Goal: Task Accomplishment & Management: Manage account settings

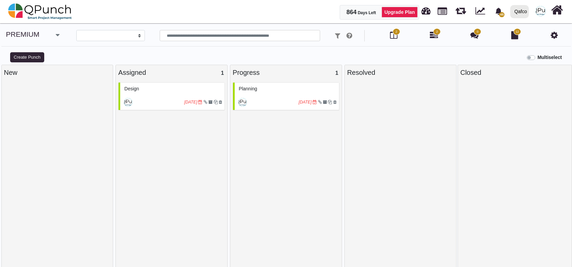
select select
click at [23, 32] on link "PREMIUM" at bounding box center [22, 34] width 33 height 8
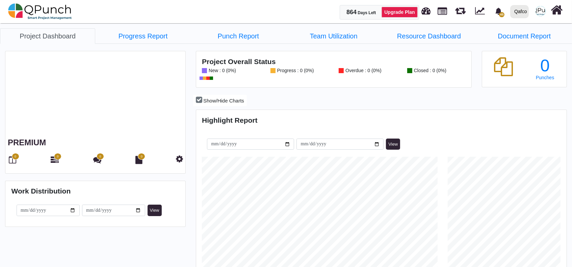
scroll to position [163, 369]
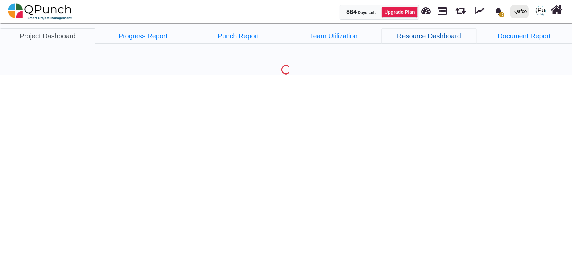
click at [424, 36] on link "Resource Dashboard" at bounding box center [428, 36] width 95 height 16
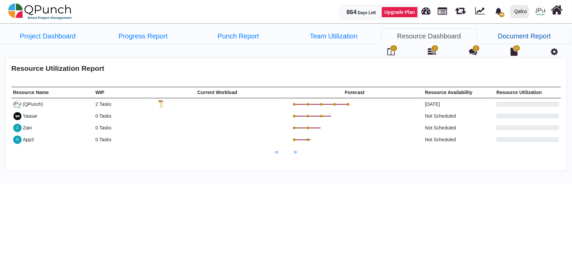
click at [508, 37] on link "Document Report" at bounding box center [524, 36] width 95 height 16
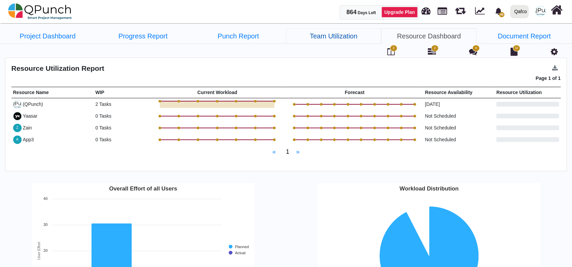
click at [365, 41] on link "Team Utilization" at bounding box center [333, 36] width 95 height 16
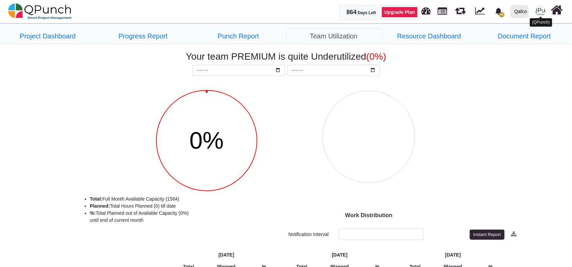
click at [540, 9] on img at bounding box center [540, 11] width 10 height 10
click at [432, 110] on rect "Interactive chart" at bounding box center [429, 150] width 276 height 135
click at [73, 32] on link "Project Dashboard" at bounding box center [47, 36] width 95 height 16
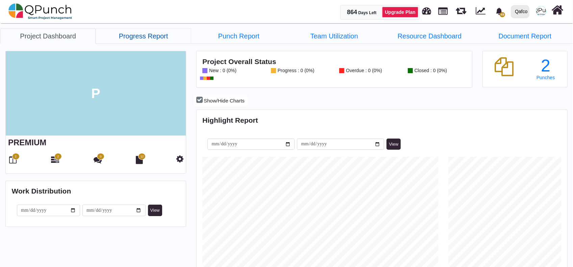
scroll to position [163, 369]
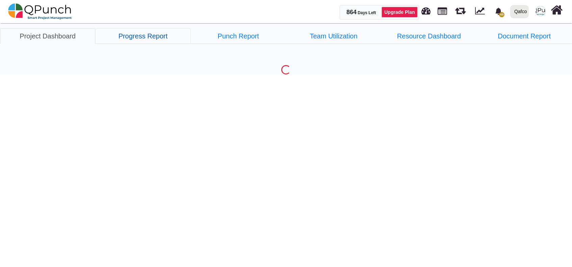
click at [187, 37] on link "Progress Report" at bounding box center [142, 36] width 95 height 16
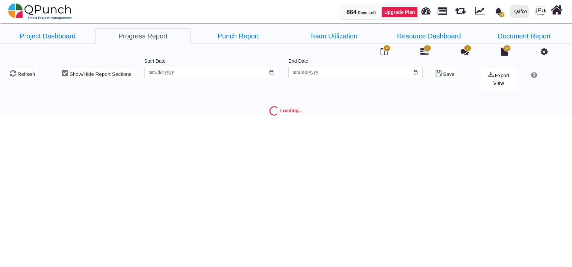
click at [544, 54] on icon at bounding box center [543, 52] width 7 height 8
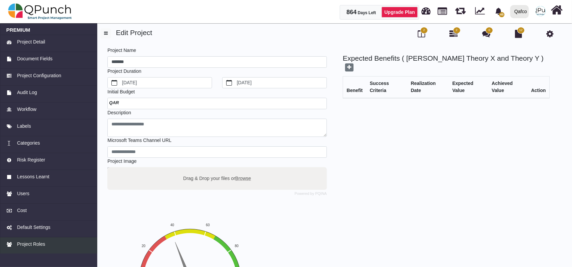
click at [41, 251] on link "Project Roles" at bounding box center [48, 246] width 97 height 17
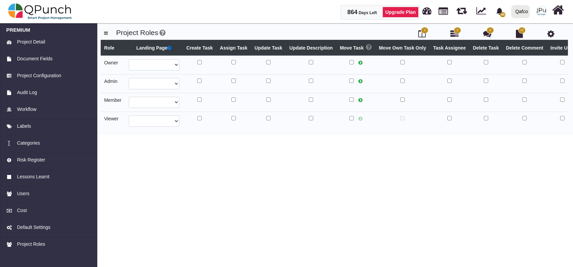
select select
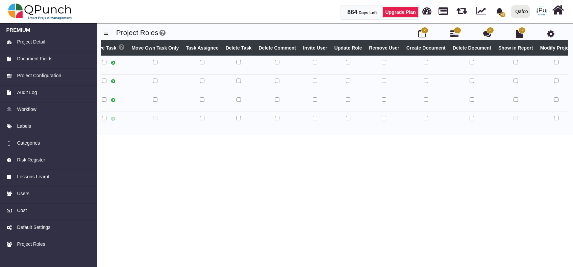
scroll to position [0, 248]
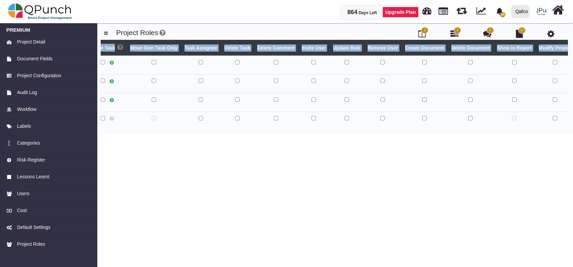
drag, startPoint x: 468, startPoint y: 128, endPoint x: 459, endPoint y: 130, distance: 9.1
click at [459, 130] on div "**********" at bounding box center [334, 85] width 467 height 90
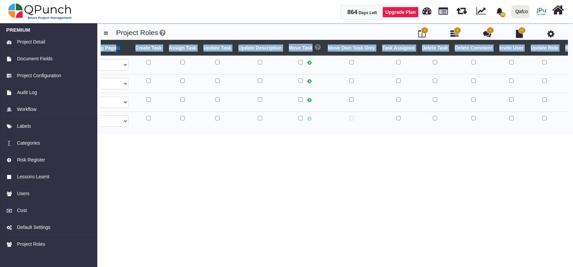
scroll to position [0, 0]
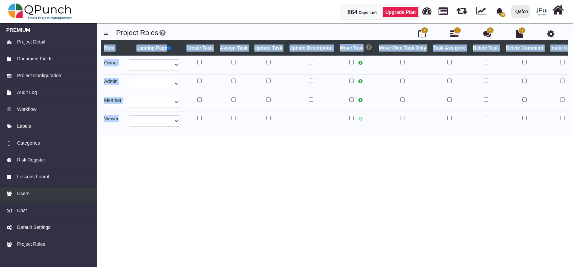
click at [30, 194] on div "Users" at bounding box center [48, 193] width 85 height 7
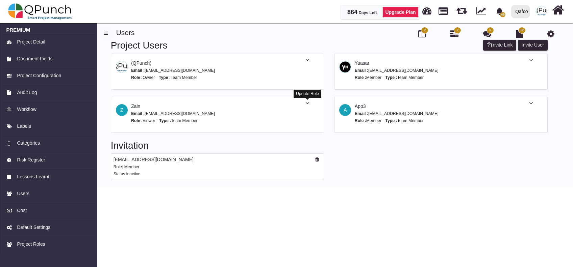
click at [308, 102] on icon at bounding box center [307, 103] width 4 height 5
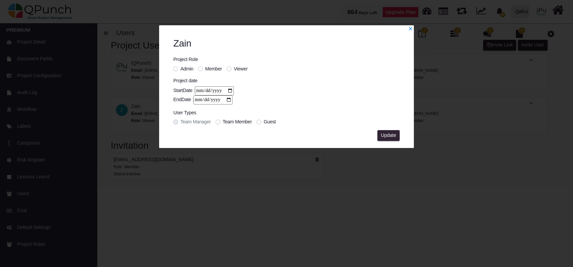
click at [205, 70] on label "Member" at bounding box center [213, 68] width 17 height 7
click at [389, 135] on span "Update" at bounding box center [387, 135] width 15 height 5
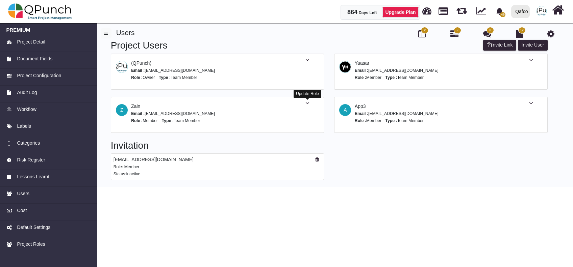
click at [307, 103] on icon at bounding box center [307, 103] width 4 height 5
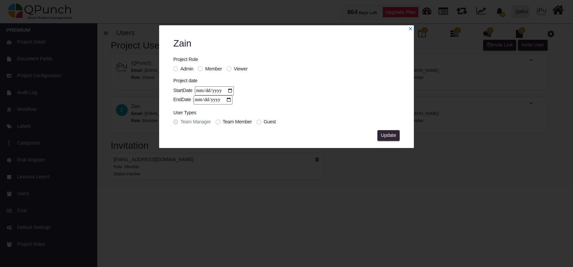
click at [234, 70] on label "Viewer" at bounding box center [241, 68] width 14 height 7
click at [393, 134] on span "Update" at bounding box center [387, 135] width 15 height 5
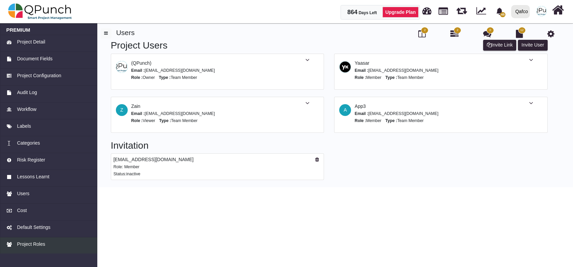
drag, startPoint x: 38, startPoint y: 244, endPoint x: 51, endPoint y: 247, distance: 13.2
click at [39, 245] on span "Project Roles" at bounding box center [31, 244] width 28 height 7
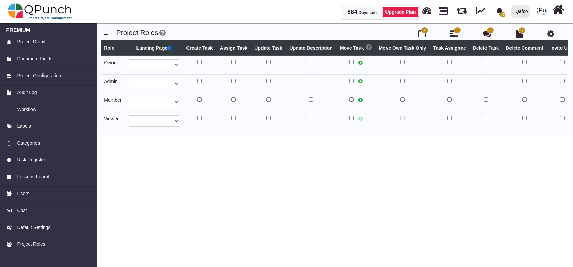
select select
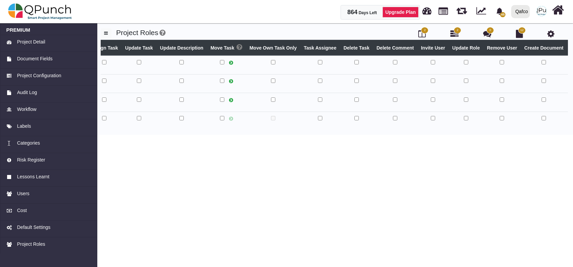
select select
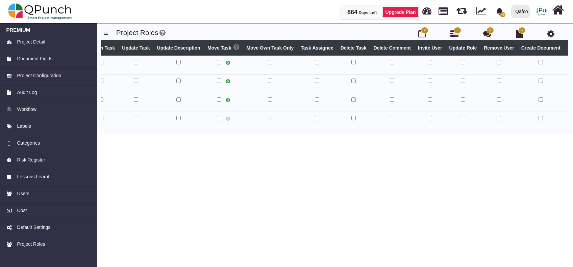
select select
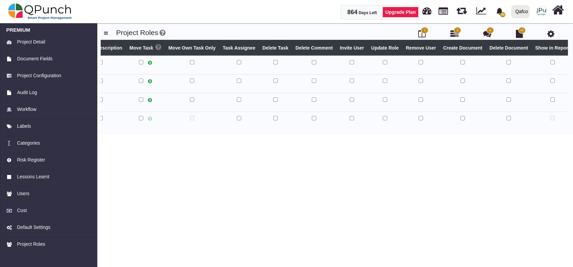
select select
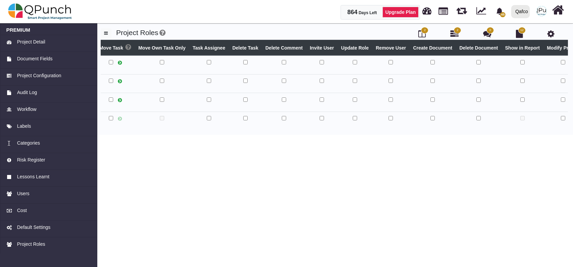
scroll to position [0, 248]
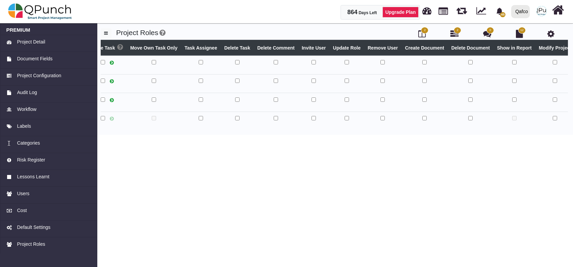
select select
click at [521, 143] on body "864 Days Left Upgrade Plan 45 Notification Clear Export all the Amanah Enhancem…" at bounding box center [286, 133] width 573 height 267
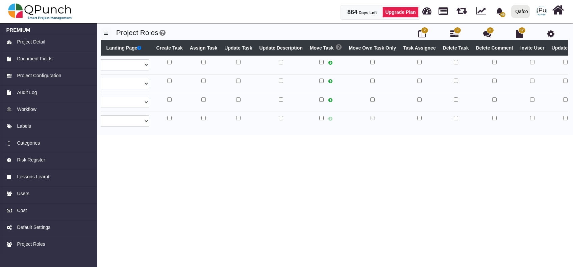
scroll to position [0, 0]
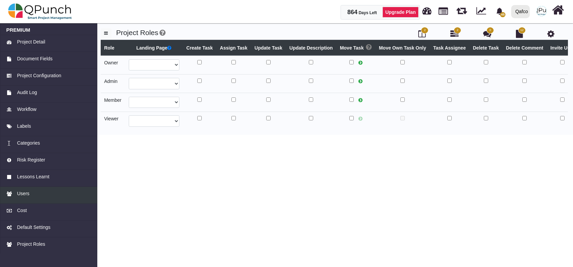
click at [25, 197] on span "Users" at bounding box center [23, 193] width 12 height 7
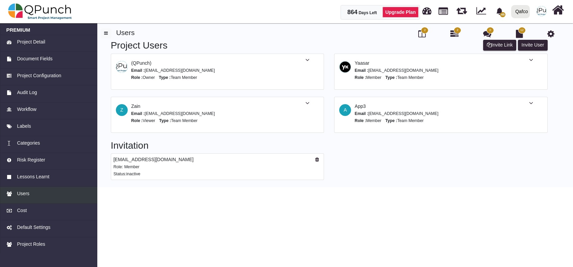
click at [41, 197] on div "Users" at bounding box center [48, 193] width 85 height 7
click at [520, 44] on button "Invite User" at bounding box center [533, 45] width 30 height 11
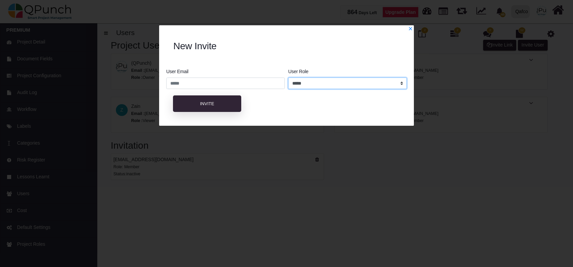
click at [313, 87] on select "***** ****** ******" at bounding box center [347, 83] width 118 height 11
select select "*"
click at [288, 78] on select "***** ****** ******" at bounding box center [347, 83] width 118 height 11
click at [307, 81] on select "***** ****** ******" at bounding box center [347, 83] width 118 height 11
click at [409, 27] on icon "x" at bounding box center [410, 28] width 5 height 5
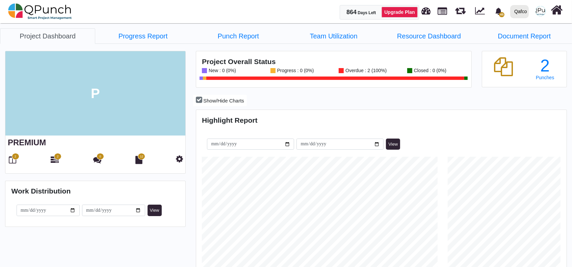
scroll to position [163, 369]
click at [168, 42] on link "Progress Report" at bounding box center [142, 36] width 95 height 16
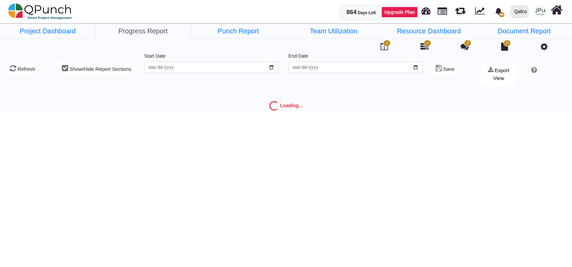
scroll to position [22, 0]
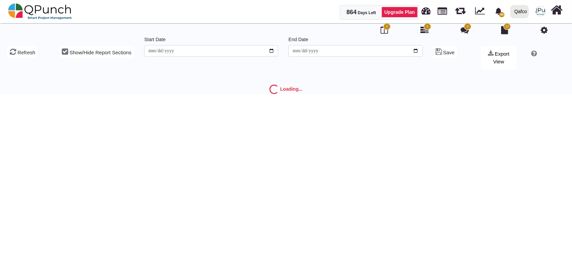
type input "**********"
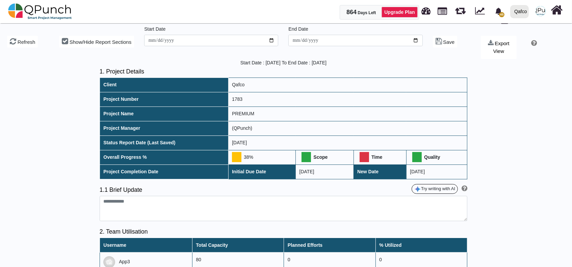
scroll to position [45, 0]
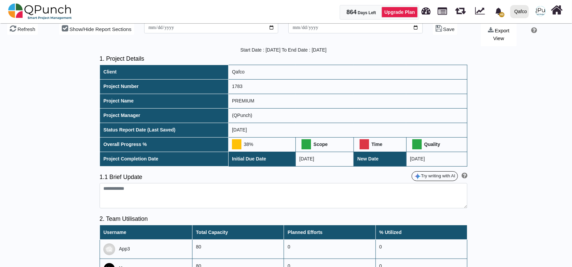
click at [77, 99] on div at bounding box center [47, 270] width 95 height 447
click at [75, 26] on span "Show/Hide Report Sections" at bounding box center [101, 29] width 62 height 6
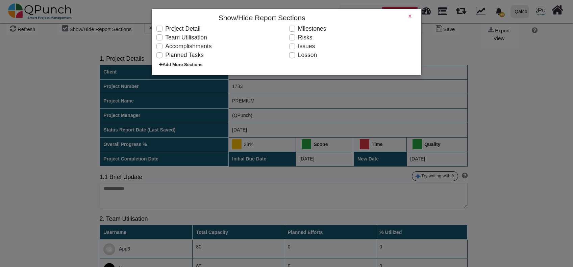
click at [165, 28] on label "Project Detail" at bounding box center [182, 28] width 35 height 9
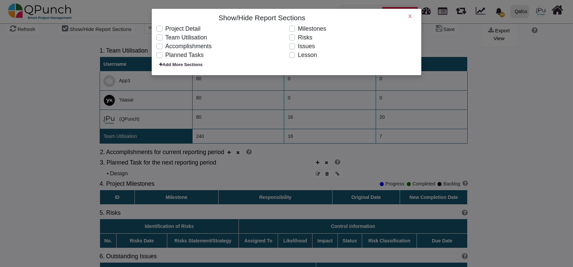
click at [408, 14] on h6 "X" at bounding box center [409, 17] width 3 height 6
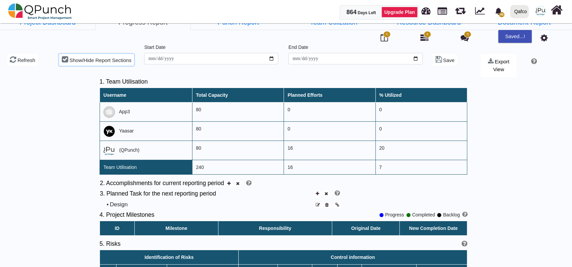
scroll to position [0, 0]
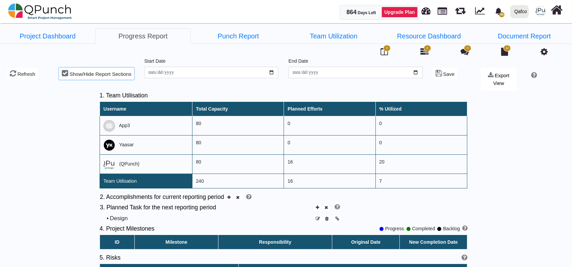
click at [81, 71] on span "Show/Hide Report Sections" at bounding box center [101, 74] width 62 height 6
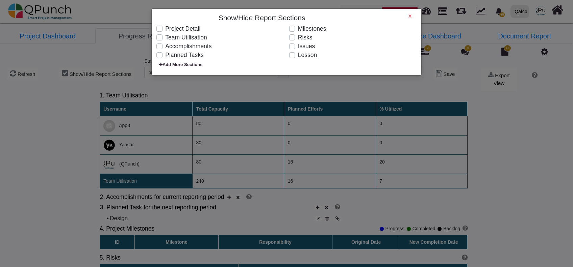
click at [165, 47] on label "Accomplishments" at bounding box center [188, 46] width 46 height 9
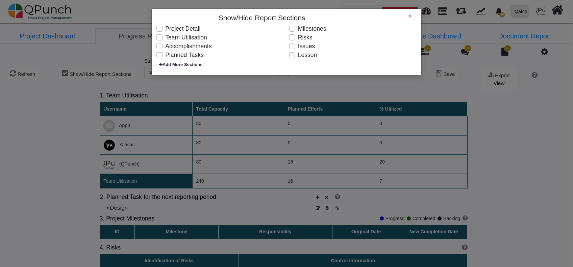
click at [171, 57] on label "Planned Tasks" at bounding box center [184, 55] width 38 height 9
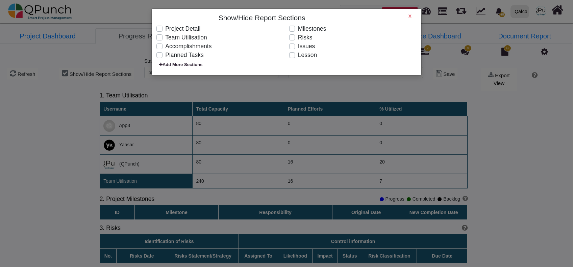
click at [410, 16] on h6 "X" at bounding box center [409, 17] width 3 height 6
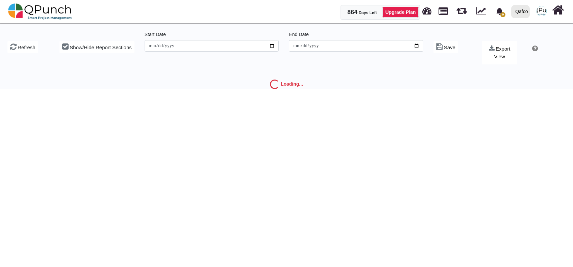
type input "**********"
